Goal: Task Accomplishment & Management: Use online tool/utility

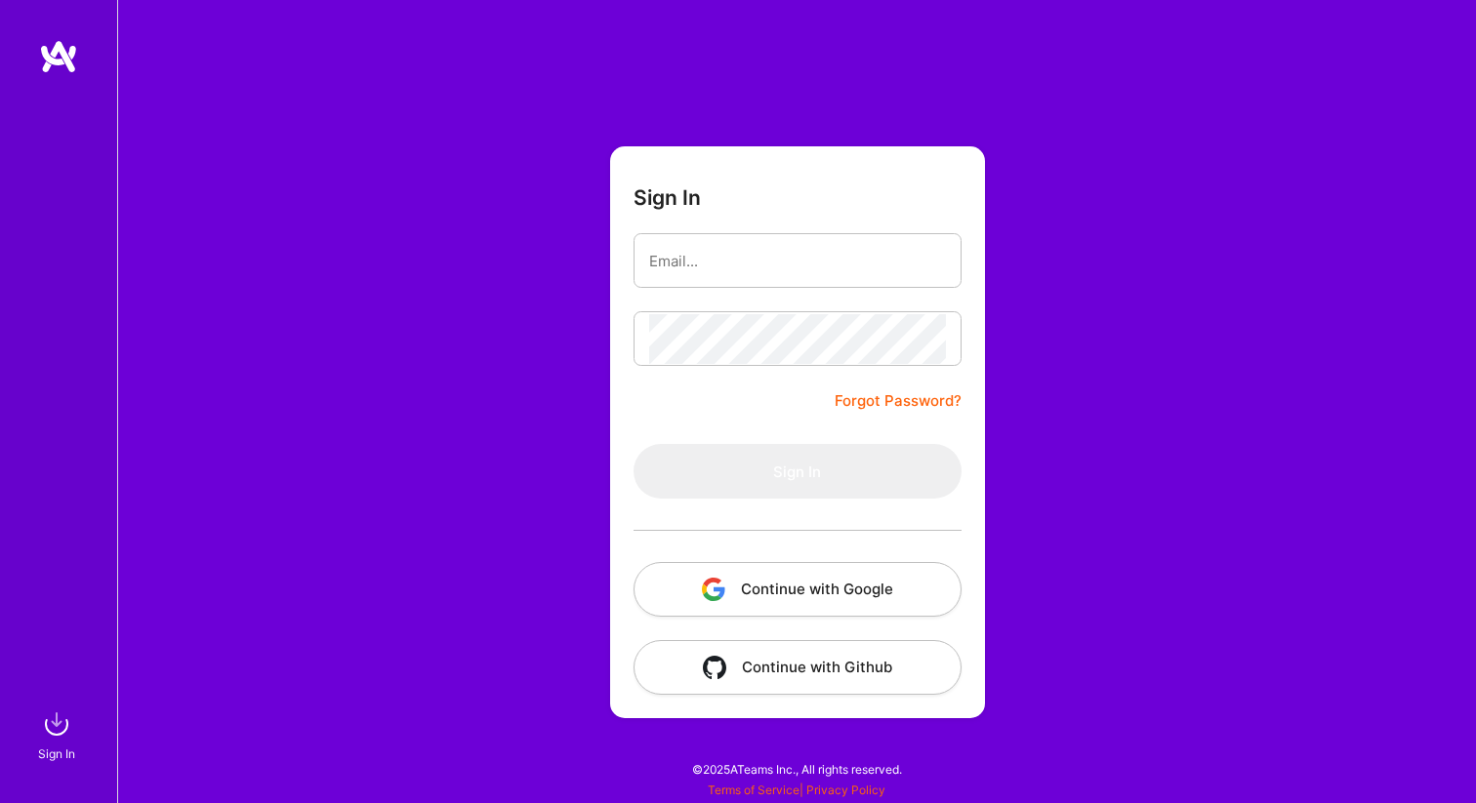
click at [785, 581] on button "Continue with Google" at bounding box center [797, 589] width 328 height 55
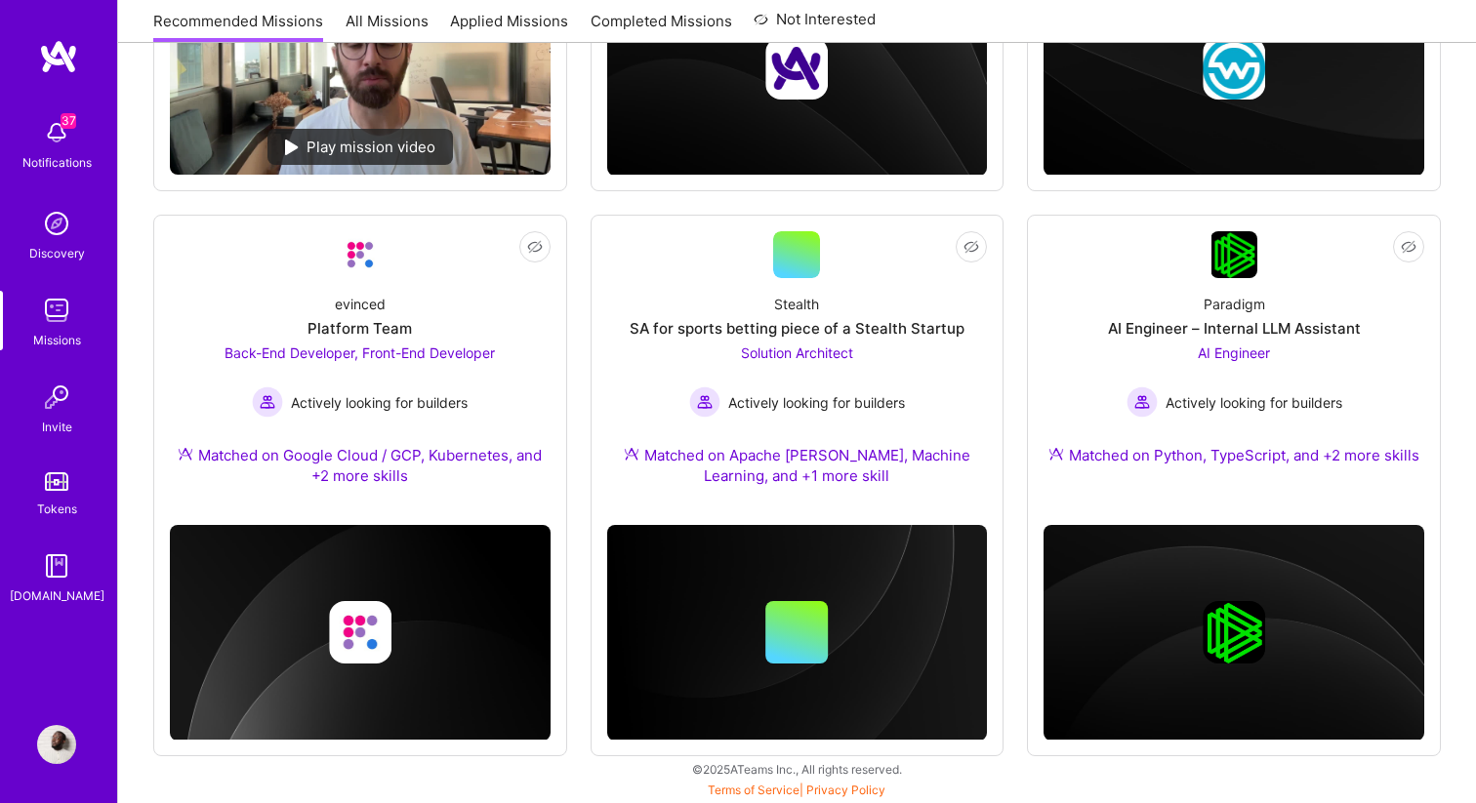
scroll to position [1498, 0]
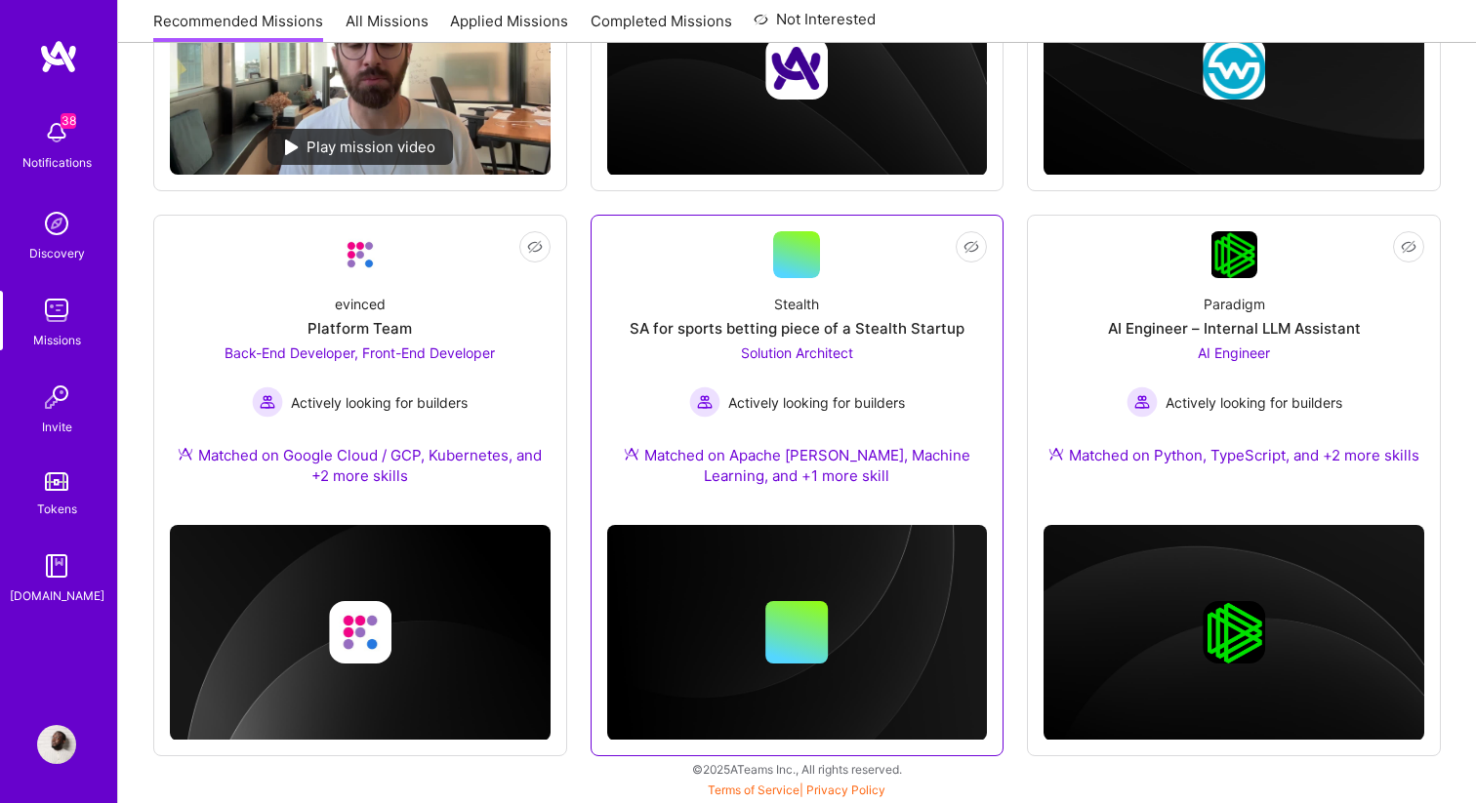
scroll to position [677, 0]
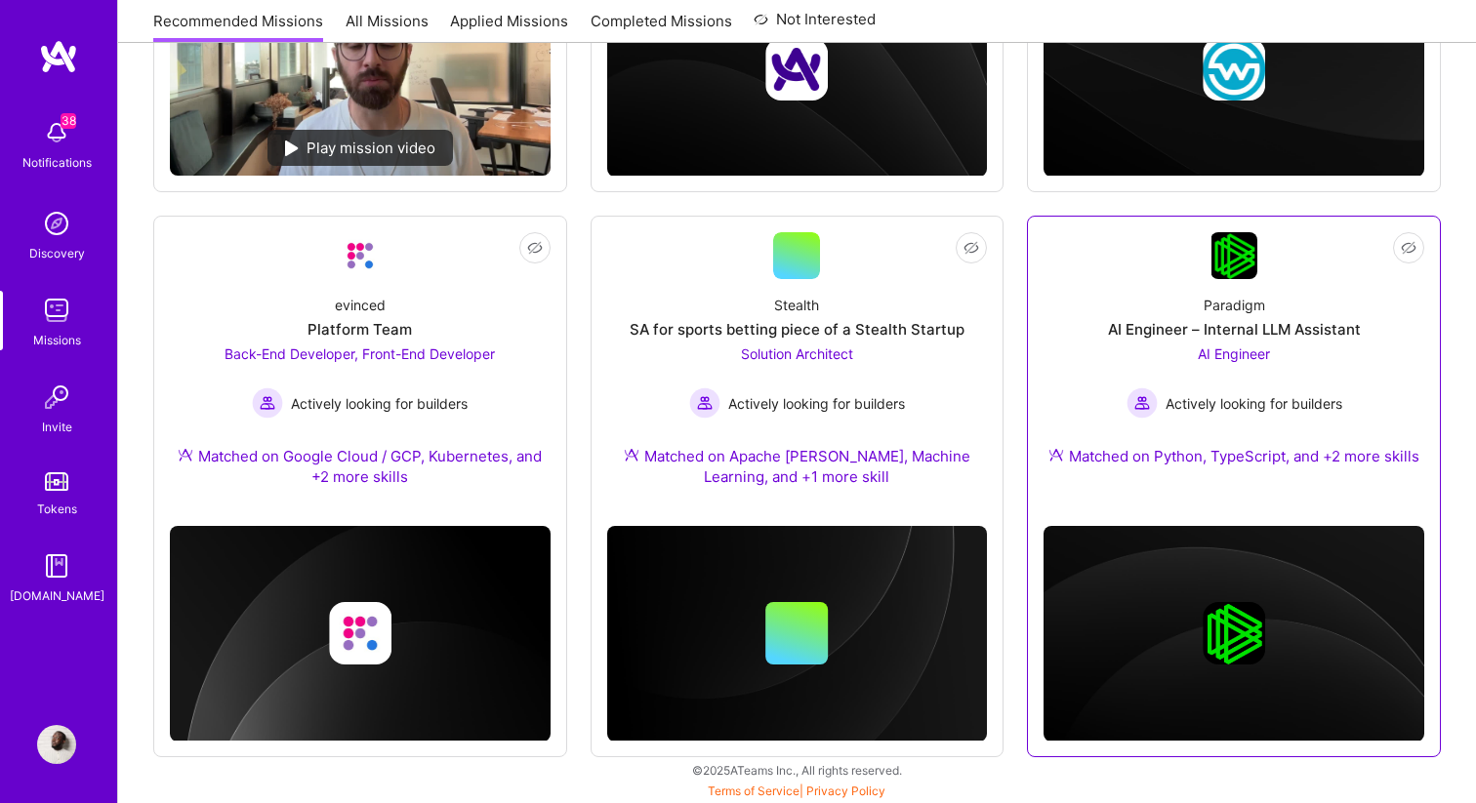
click at [1219, 341] on div "Paradigm AI Engineer – Internal LLM Assistant AI Engineer Actively looking for …" at bounding box center [1233, 384] width 381 height 211
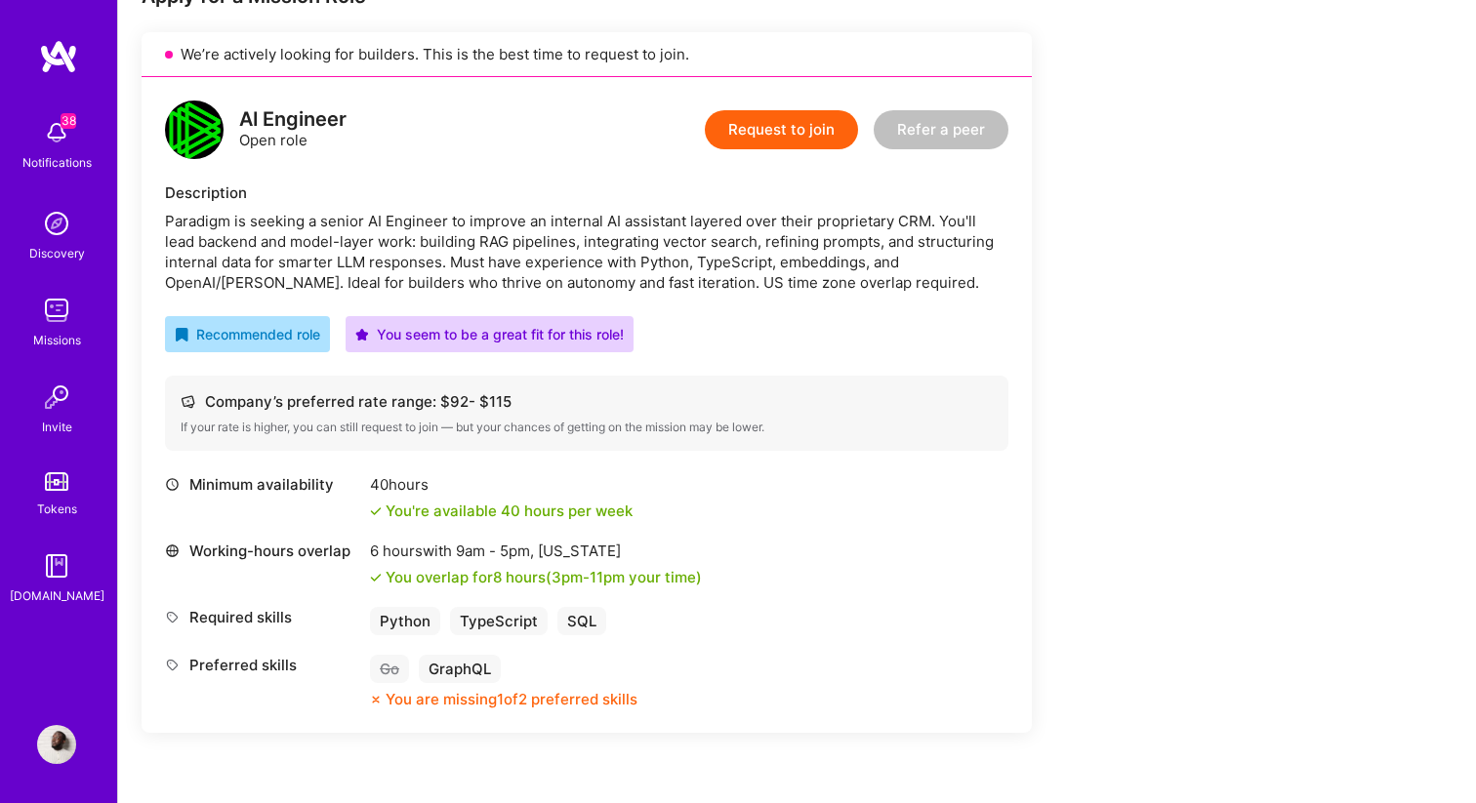
scroll to position [424, 0]
